Goal: Information Seeking & Learning: Learn about a topic

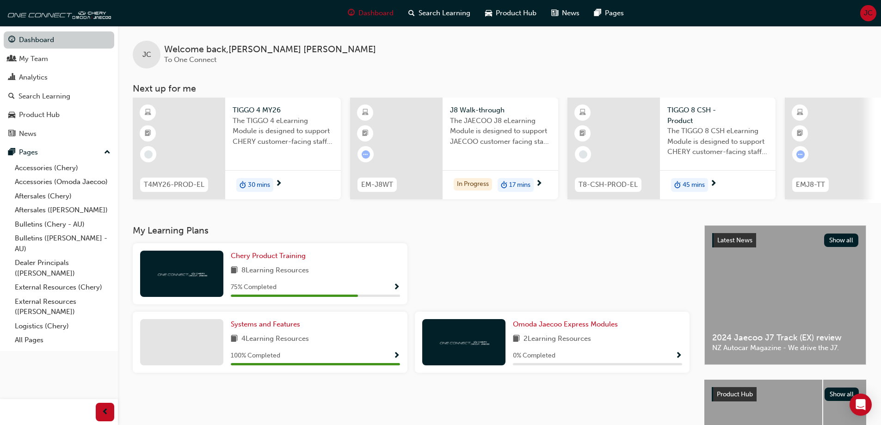
click at [25, 39] on link "Dashboard" at bounding box center [59, 39] width 111 height 17
click at [44, 79] on div "Analytics" at bounding box center [33, 77] width 29 height 11
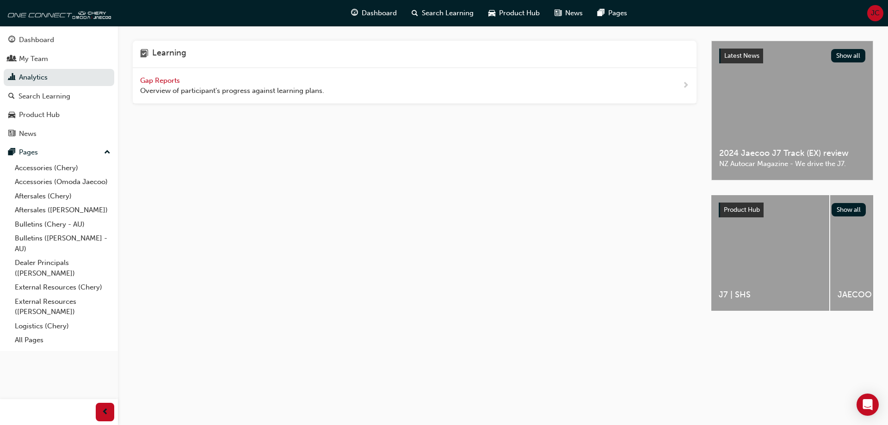
click at [146, 83] on span "Gap Reports" at bounding box center [161, 80] width 42 height 8
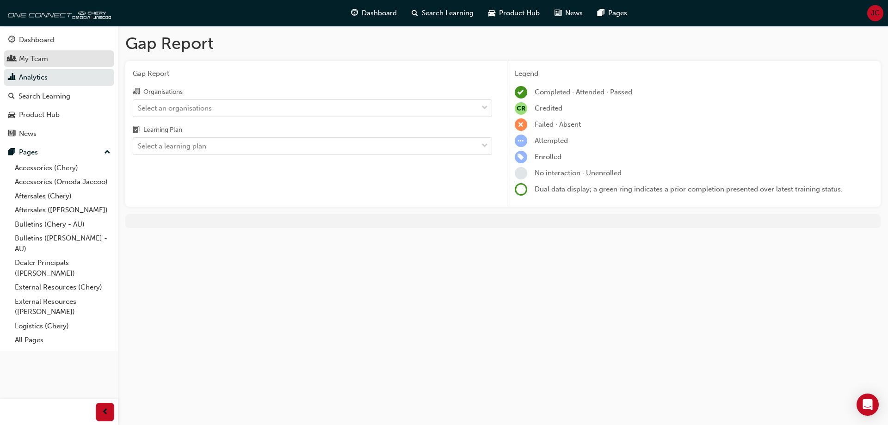
click at [61, 61] on div "My Team" at bounding box center [58, 59] width 101 height 12
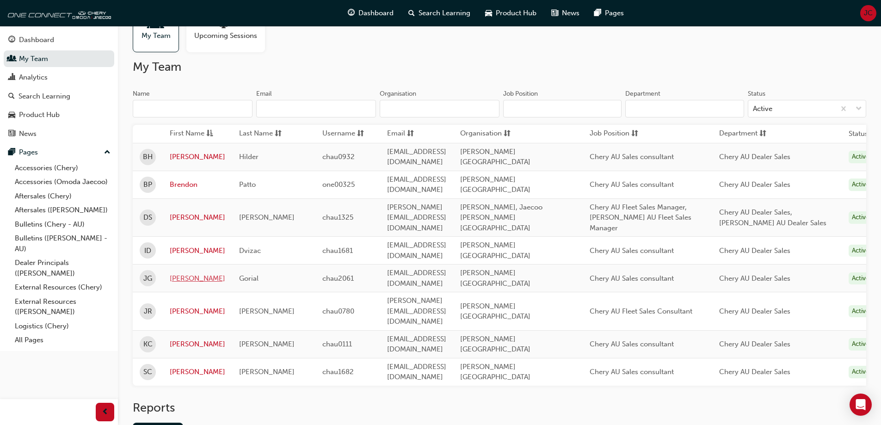
scroll to position [18, 0]
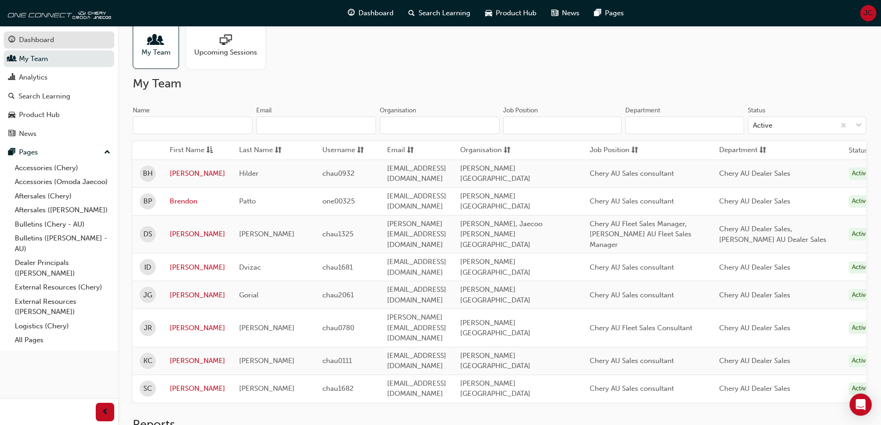
click at [42, 40] on div "Dashboard" at bounding box center [36, 40] width 35 height 11
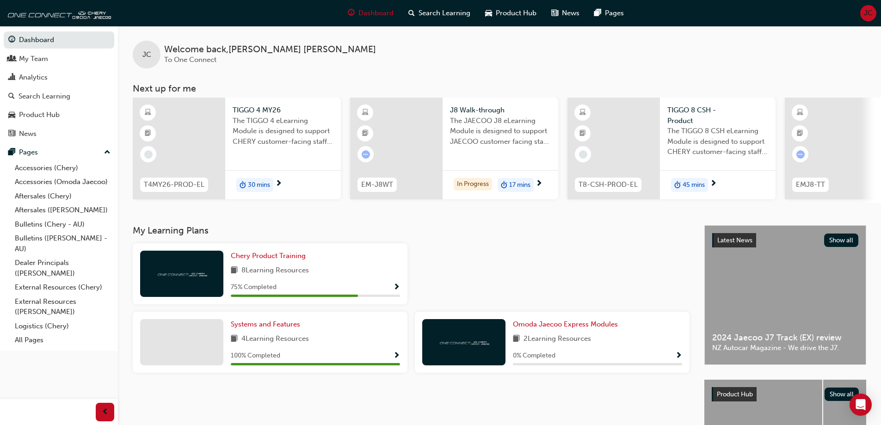
click at [265, 180] on span "30 mins" at bounding box center [259, 185] width 22 height 11
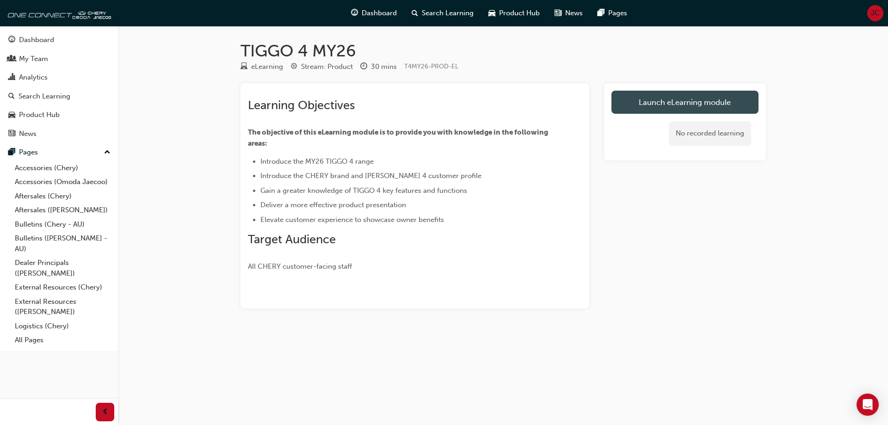
click at [654, 108] on link "Launch eLearning module" at bounding box center [685, 102] width 147 height 23
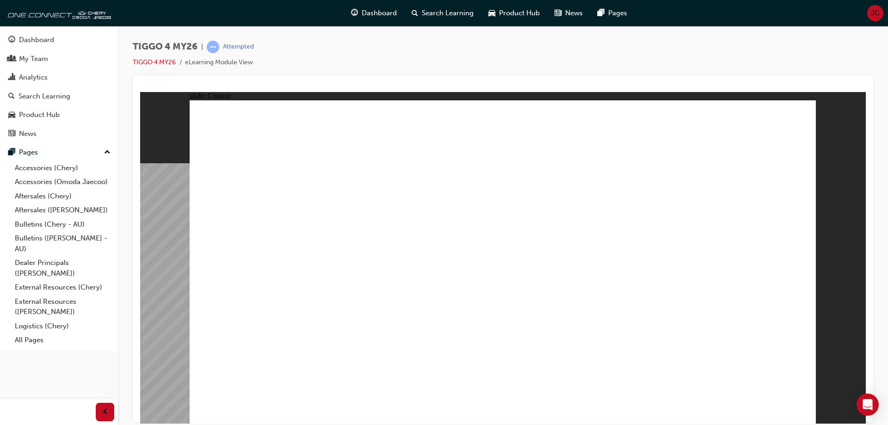
drag, startPoint x: 308, startPoint y: 336, endPoint x: 311, endPoint y: 365, distance: 28.9
